Goal: Obtain resource: Download file/media

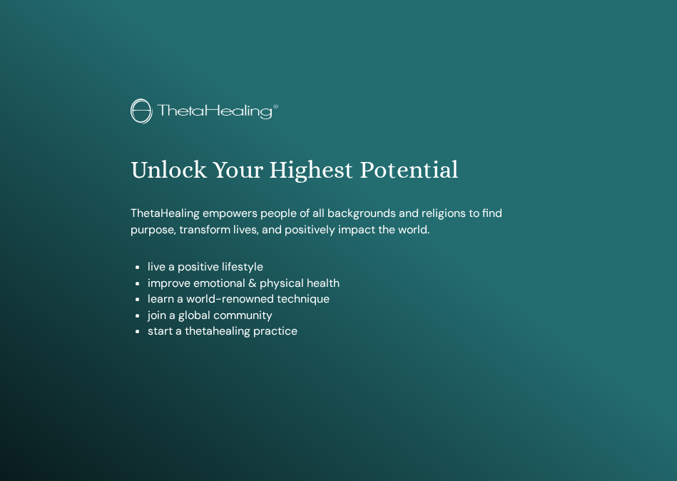
scroll to position [759, 0]
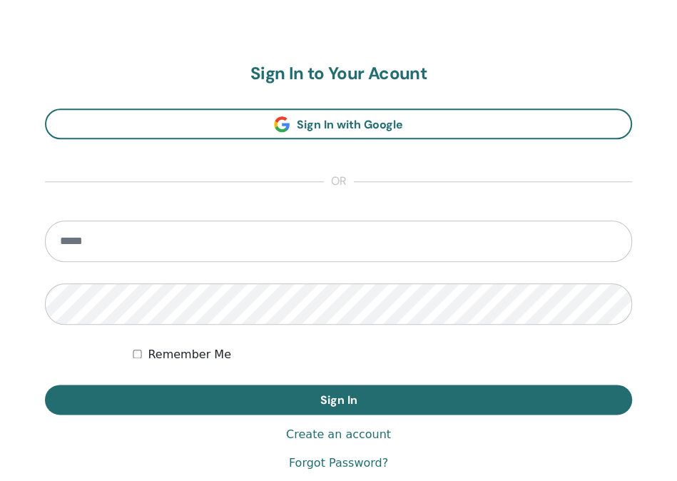
type input "**********"
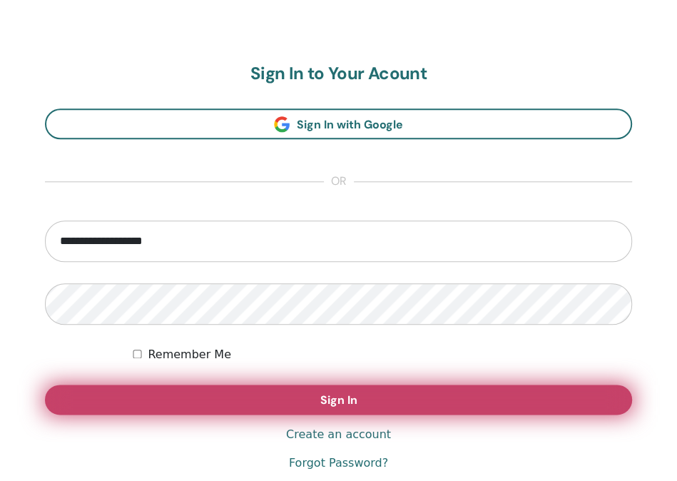
click at [303, 391] on button "Sign In" at bounding box center [338, 399] width 587 height 30
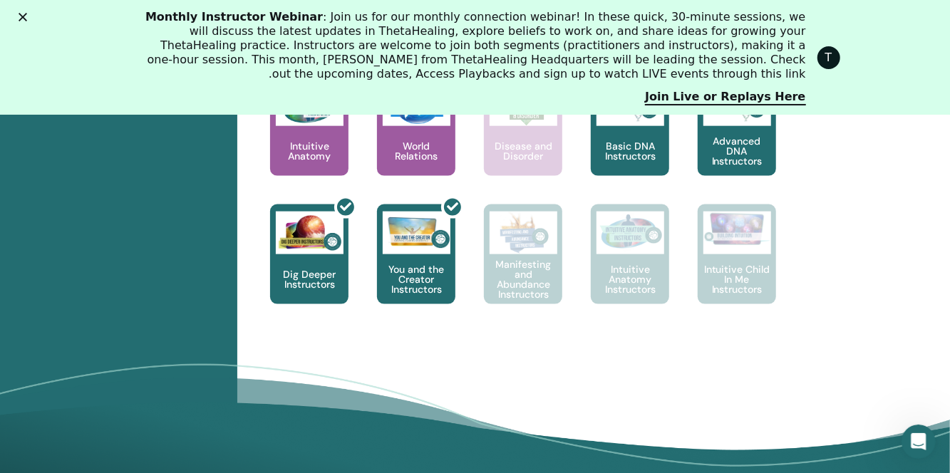
scroll to position [893, 0]
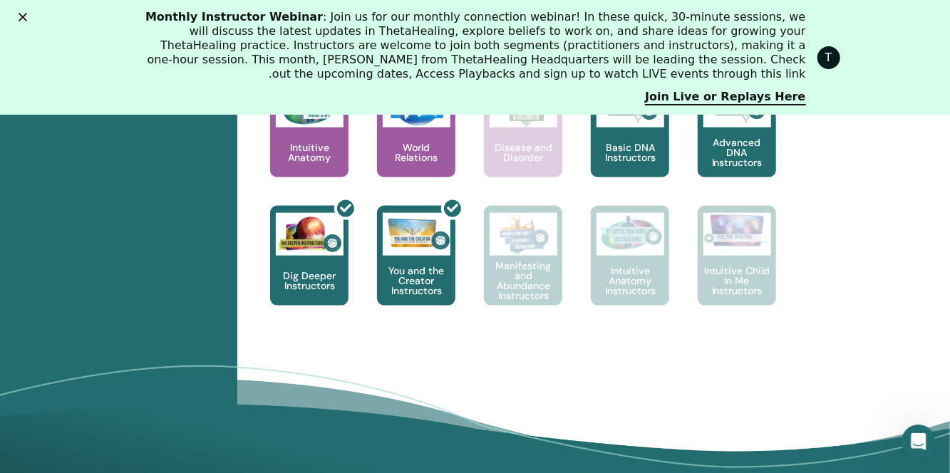
click at [23, 14] on icon "סגור" at bounding box center [23, 17] width 9 height 9
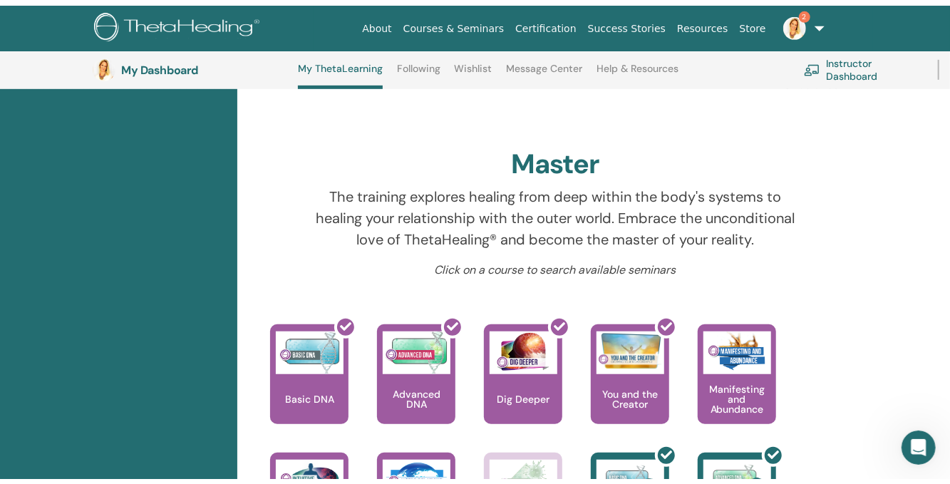
scroll to position [0, 0]
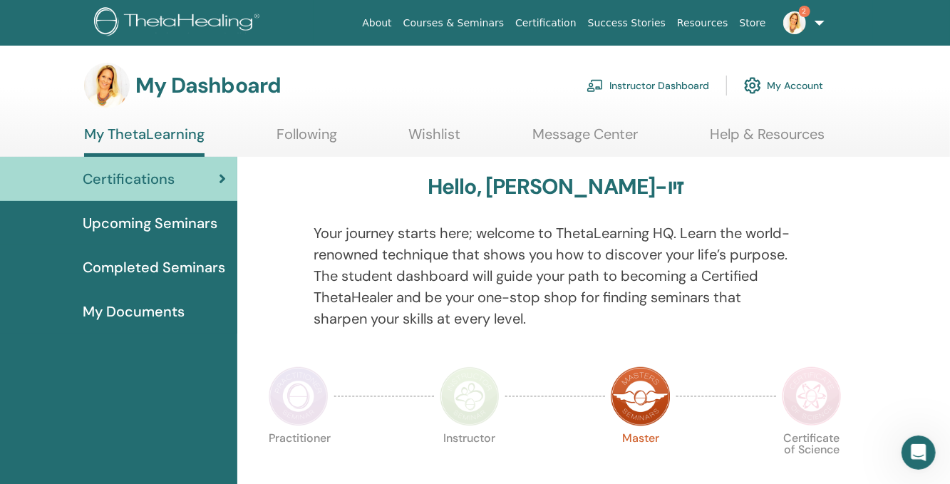
click at [145, 310] on span "My Documents" at bounding box center [134, 311] width 102 height 21
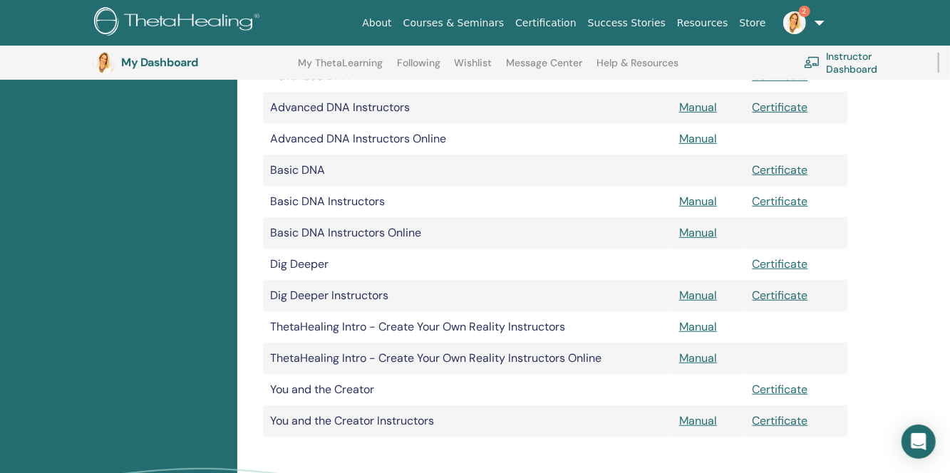
scroll to position [319, 0]
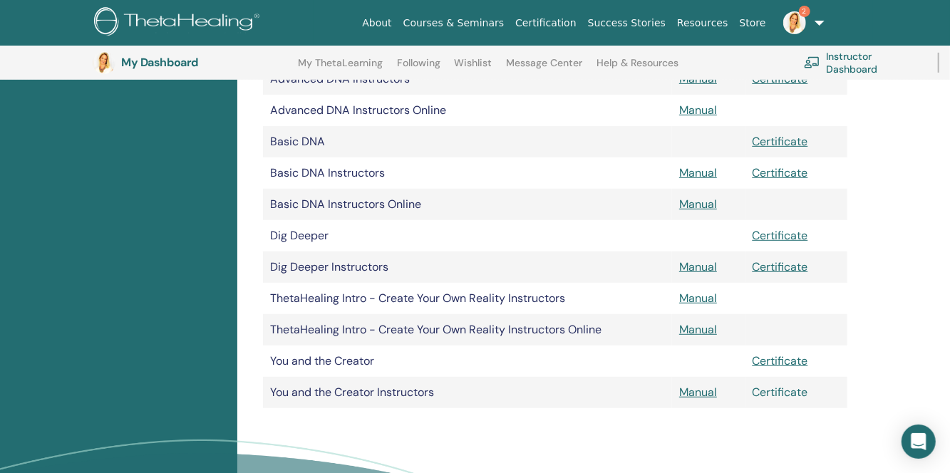
click at [795, 393] on link "Certificate" at bounding box center [781, 392] width 56 height 15
